Goal: Information Seeking & Learning: Learn about a topic

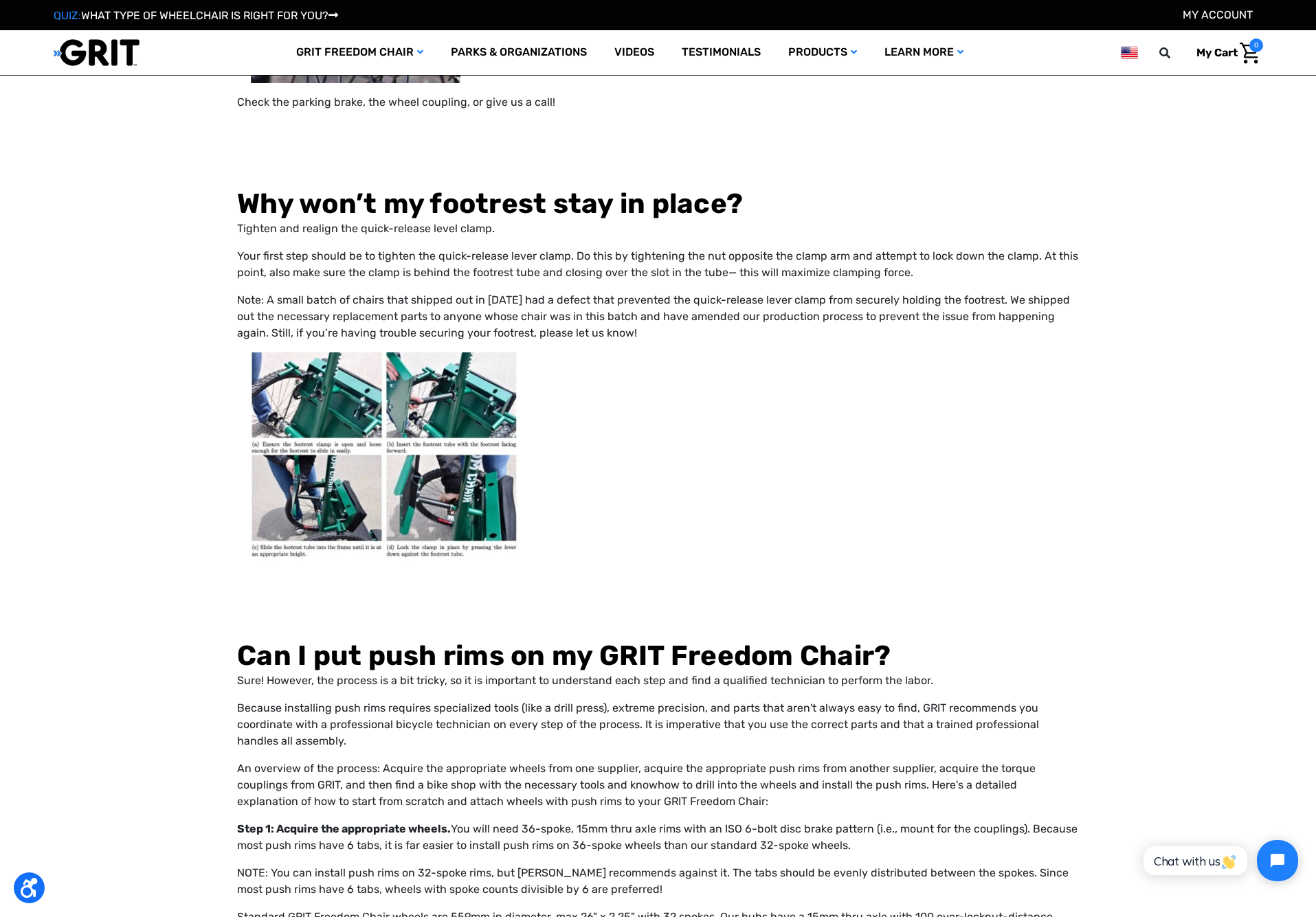
scroll to position [13712, 0]
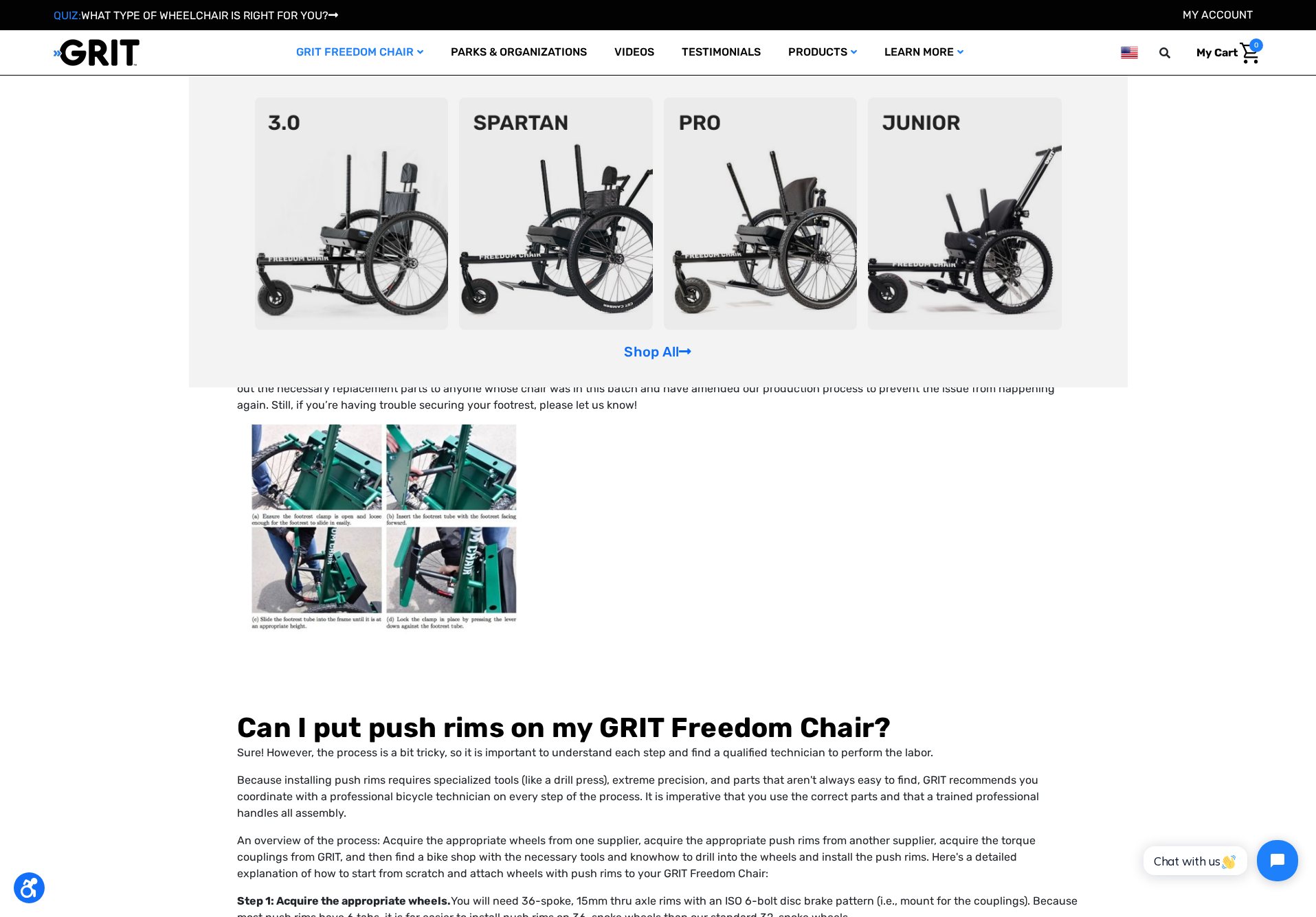
click at [396, 52] on link "GRIT Freedom Chair" at bounding box center [359, 52] width 154 height 45
click at [411, 51] on link "GRIT Freedom Chair" at bounding box center [359, 52] width 154 height 45
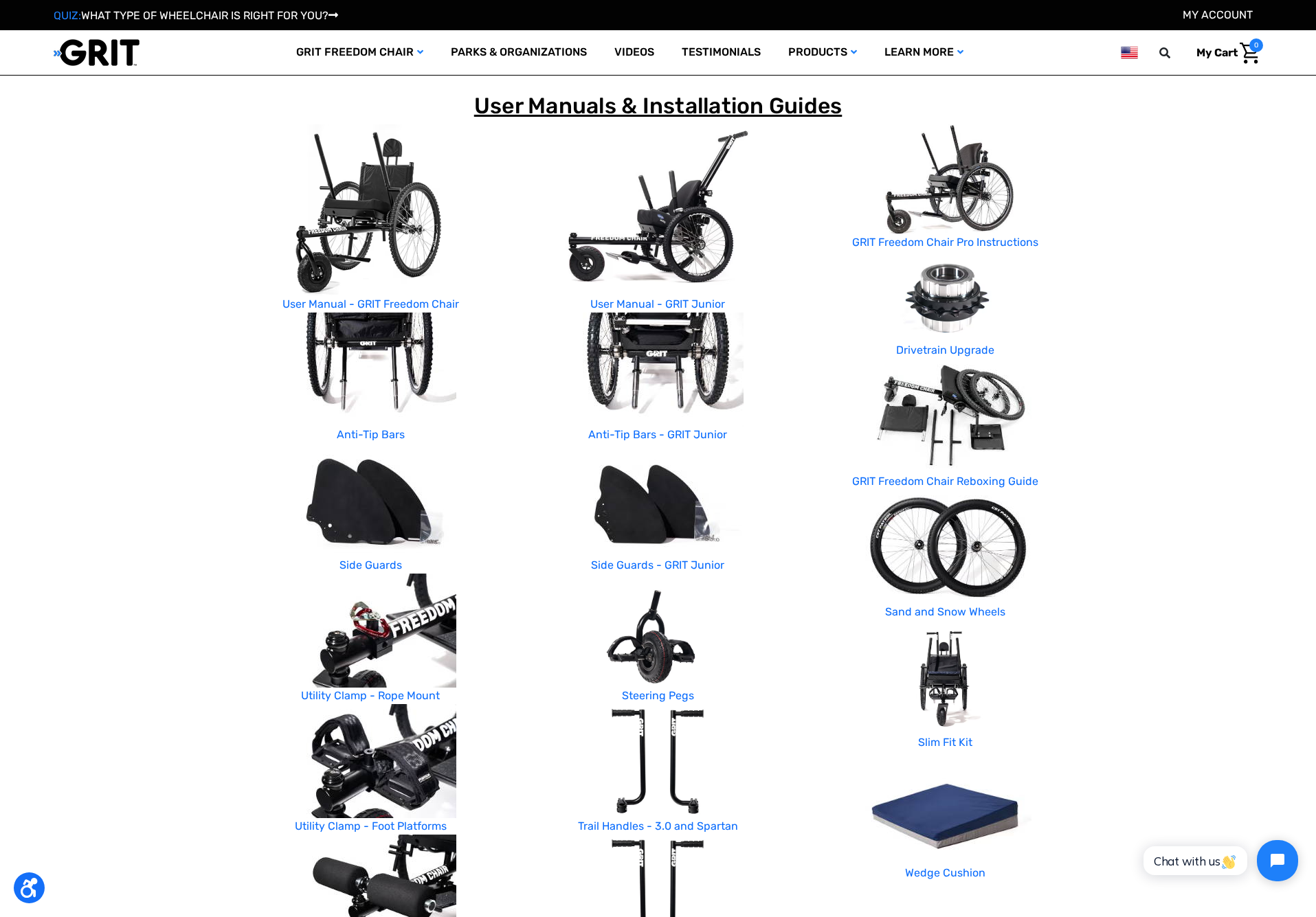
scroll to position [156, 0]
click at [952, 354] on p "Drivetrain Upgrade" at bounding box center [945, 351] width 266 height 16
click at [925, 349] on link "Drivetrain Upgrade" at bounding box center [946, 351] width 99 height 13
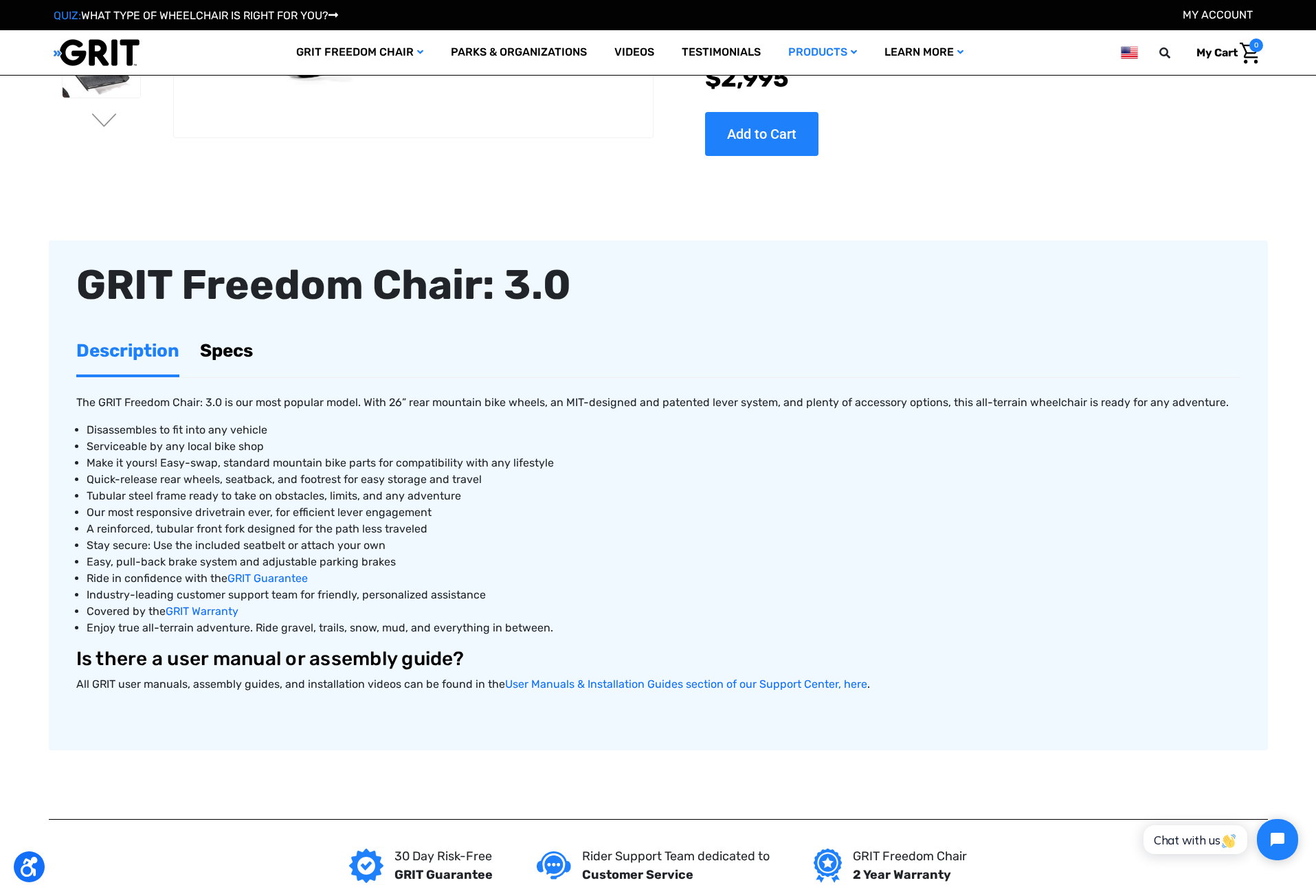
scroll to position [263, 0]
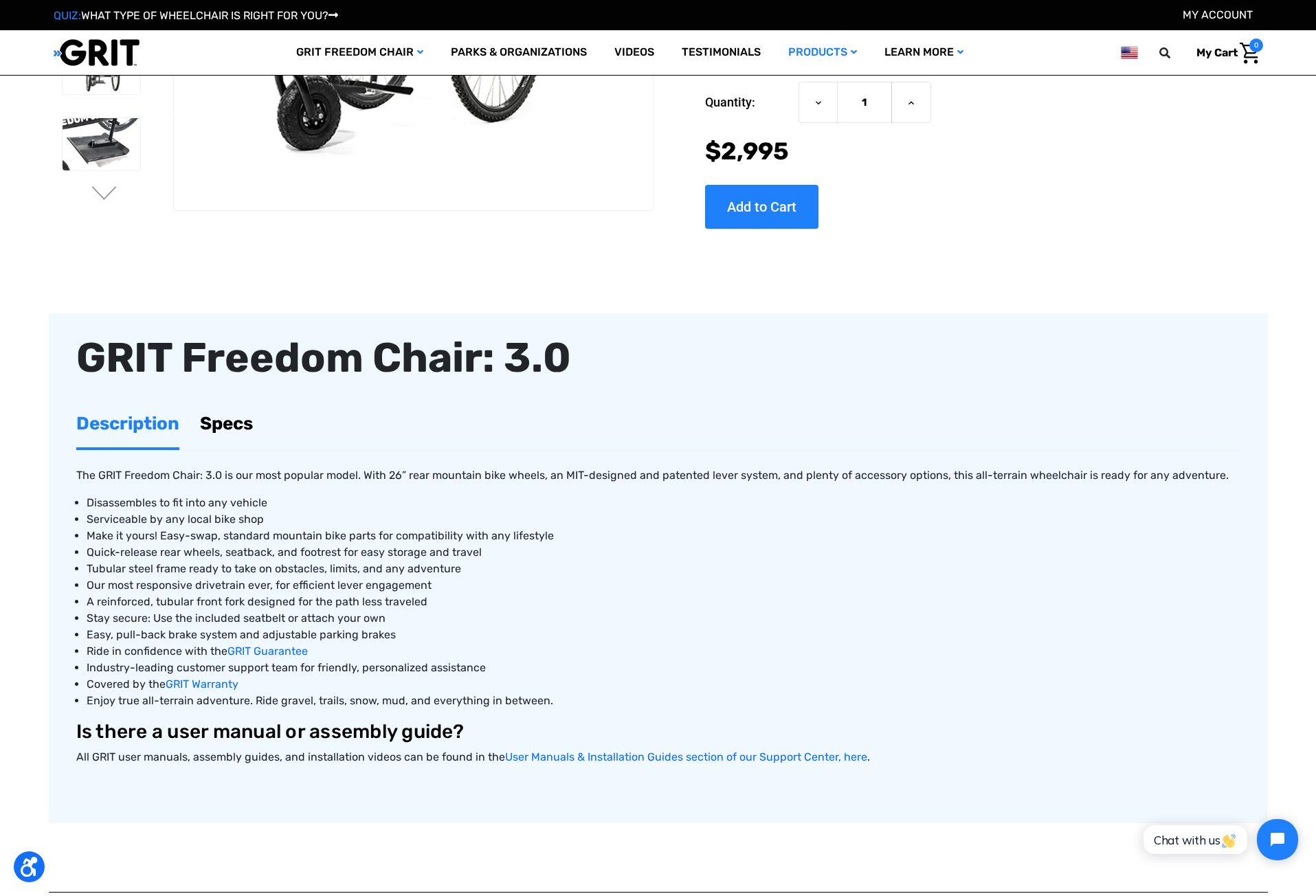
click at [226, 421] on link "Specs" at bounding box center [226, 423] width 53 height 47
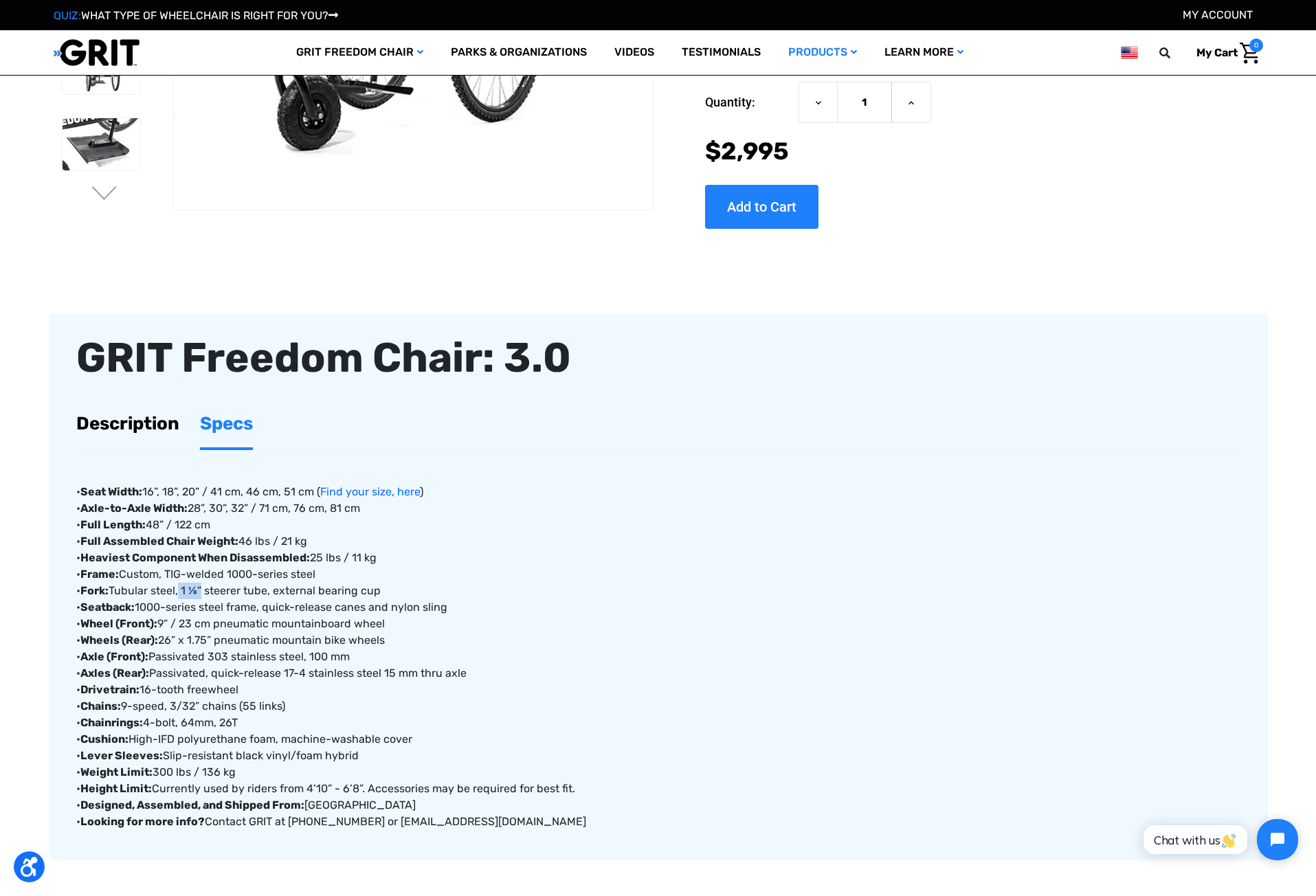
drag, startPoint x: 181, startPoint y: 587, endPoint x: 204, endPoint y: 586, distance: 23.0
click at [204, 586] on div "• Seat Width: 16”, 18”, 20” / 41 cm, 46 cm, 51 cm ( Find your size, here ) • Ax…" at bounding box center [658, 640] width 1164 height 379
copy div "1 ⅛”"
